Goal: Transaction & Acquisition: Purchase product/service

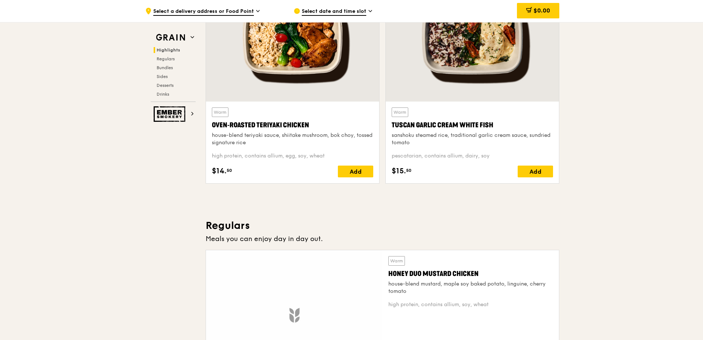
scroll to position [111, 0]
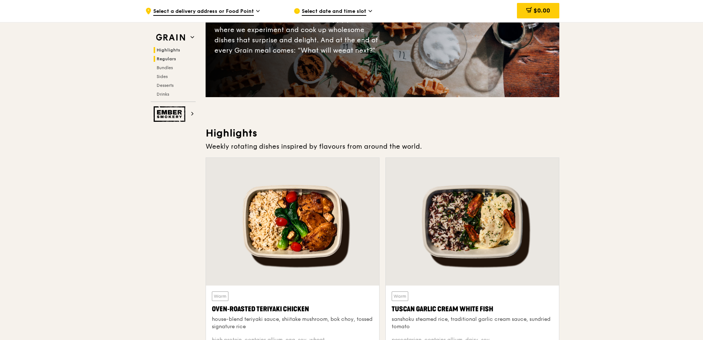
click at [167, 57] on span "Regulars" at bounding box center [167, 58] width 20 height 5
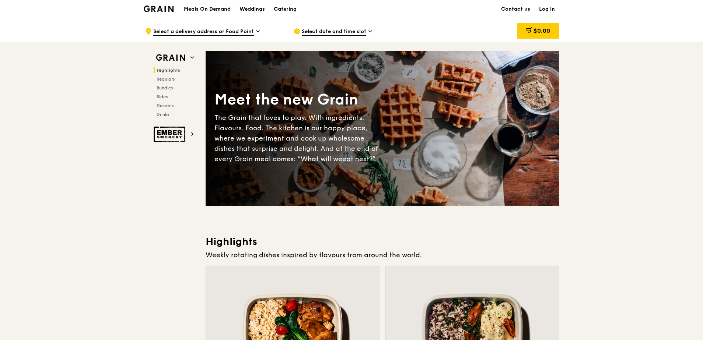
scroll to position [0, 0]
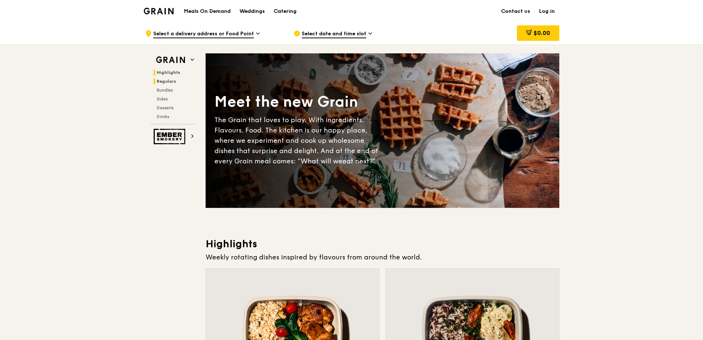
click at [174, 81] on span "Regulars" at bounding box center [167, 81] width 20 height 5
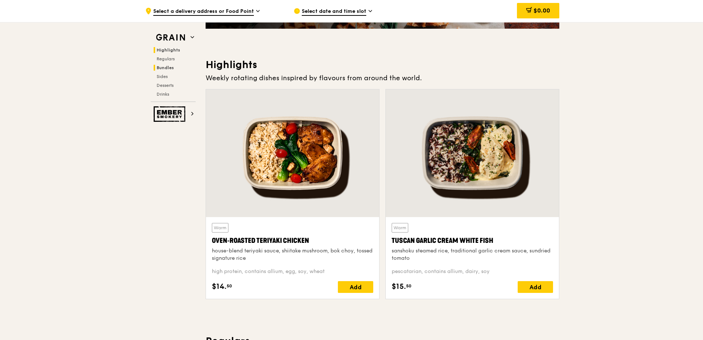
click at [168, 68] on span "Bundles" at bounding box center [165, 67] width 17 height 5
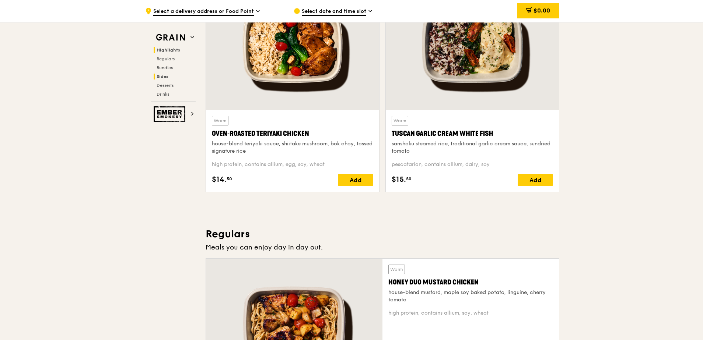
click at [168, 75] on h2 "Sides" at bounding box center [175, 77] width 42 height 6
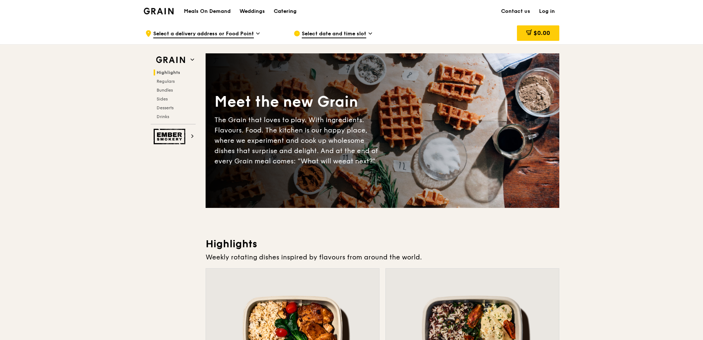
click at [285, 11] on div "Catering" at bounding box center [285, 11] width 23 height 22
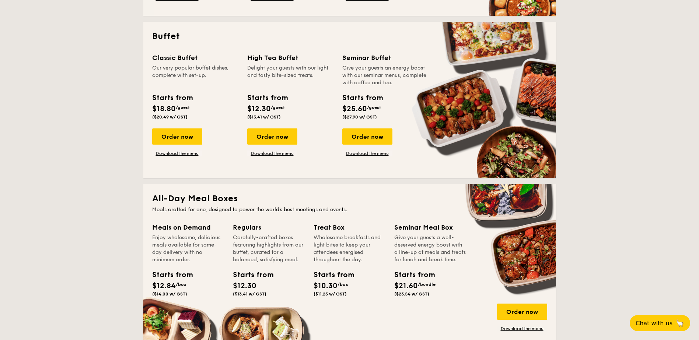
scroll to position [294, 0]
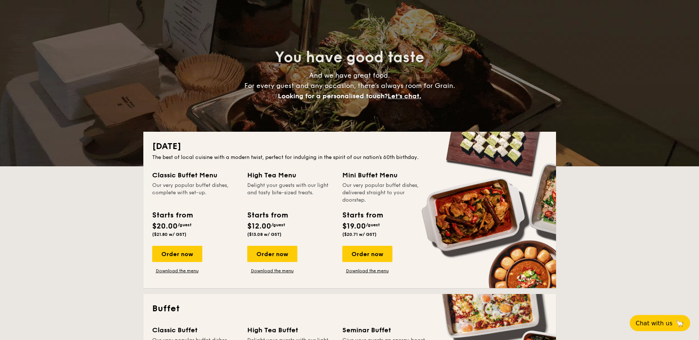
scroll to position [0, 0]
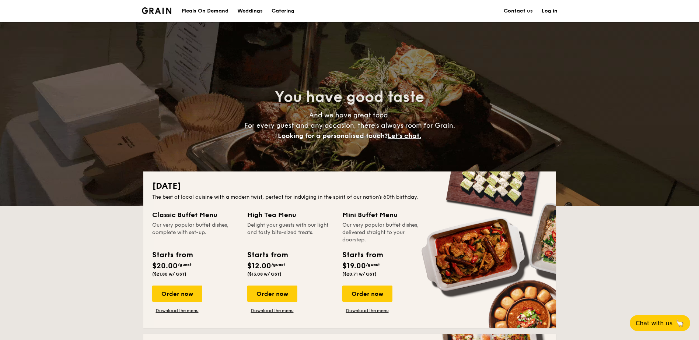
click at [169, 10] on img at bounding box center [157, 10] width 30 height 7
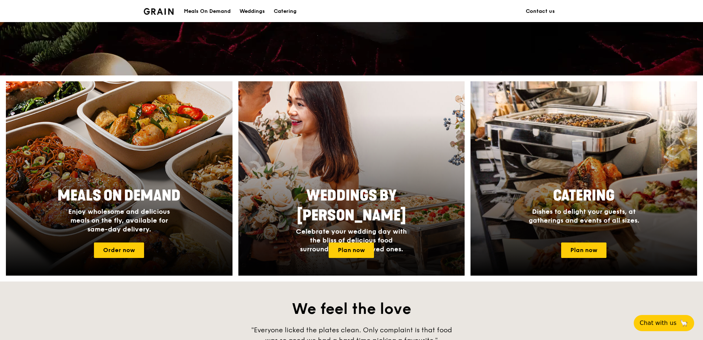
scroll to position [221, 0]
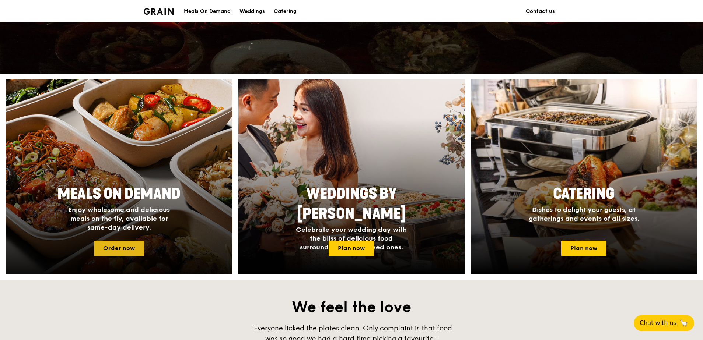
click at [117, 246] on link "Order now" at bounding box center [119, 248] width 50 height 15
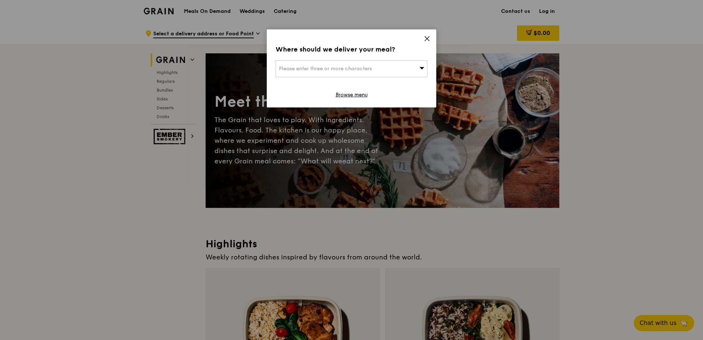
click at [426, 40] on icon at bounding box center [427, 38] width 7 height 7
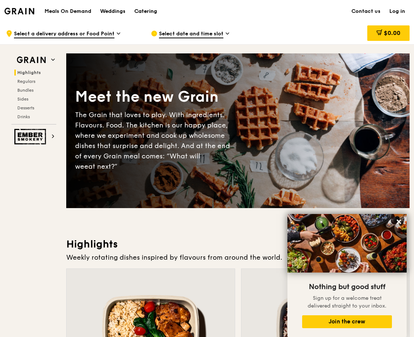
click at [153, 13] on div "Catering" at bounding box center [145, 11] width 23 height 22
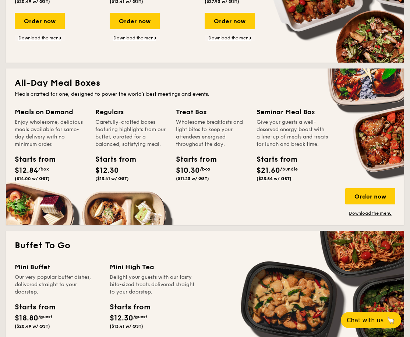
scroll to position [405, 0]
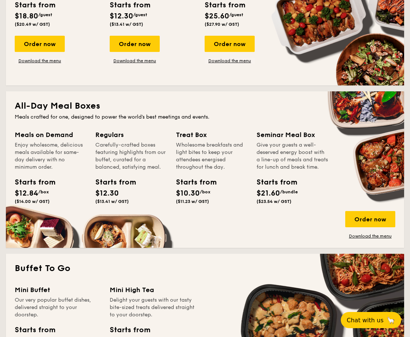
click at [193, 153] on div "Wholesome breakfasts and light bites to keep your attendees energised throughou…" at bounding box center [212, 155] width 72 height 29
